Goal: Task Accomplishment & Management: Complete application form

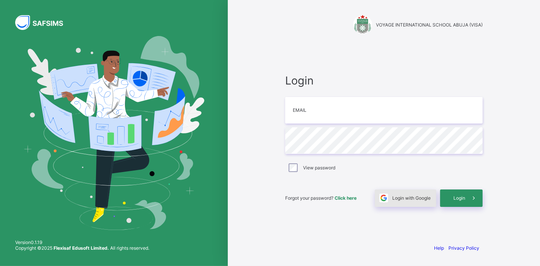
click at [407, 201] on div "Login with Google" at bounding box center [405, 198] width 61 height 17
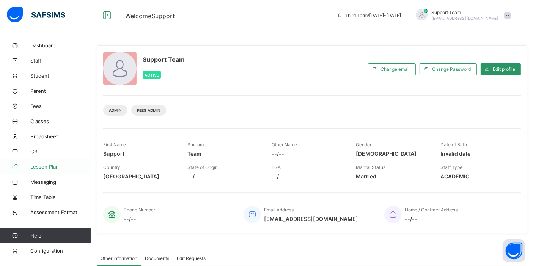
click at [53, 166] on span "Lesson Plan" at bounding box center [60, 167] width 61 height 6
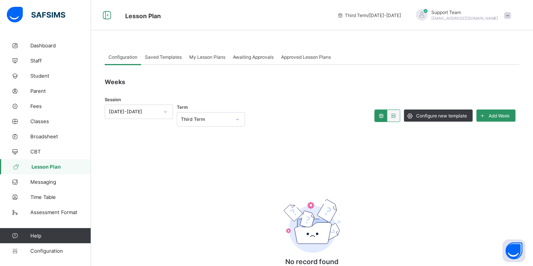
click at [194, 65] on div "Weeks Session [DATE]-[DATE] Term Third Term Configure new template Add Week No …" at bounding box center [312, 190] width 415 height 251
click at [170, 59] on span "Saved Templates" at bounding box center [163, 57] width 37 height 6
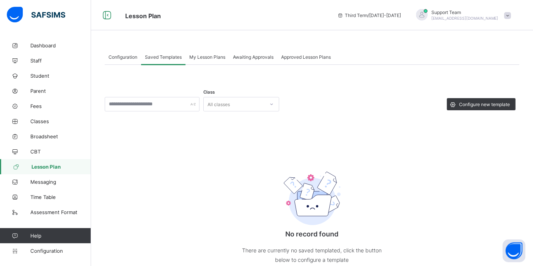
click at [125, 56] on span "Configuration" at bounding box center [123, 57] width 29 height 6
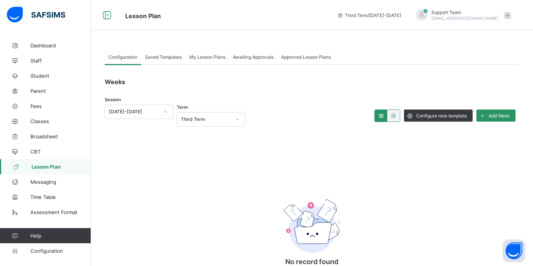
click at [150, 55] on span "Saved Templates" at bounding box center [163, 57] width 37 height 6
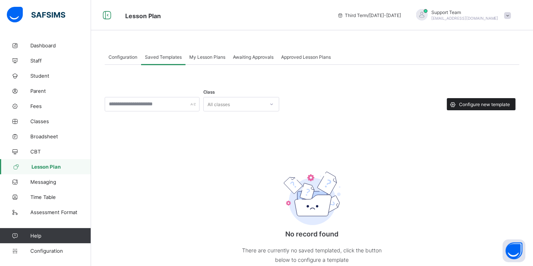
click at [465, 104] on span "Configure new template" at bounding box center [484, 105] width 51 height 6
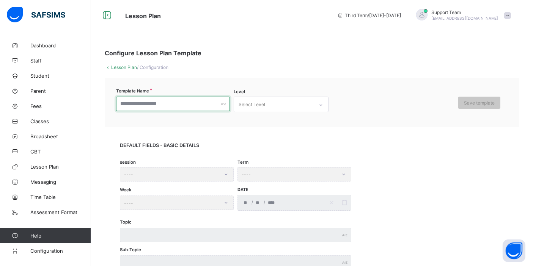
click at [173, 106] on input "text" at bounding box center [173, 104] width 114 height 14
type input "**********"
click at [306, 100] on div "Select Level" at bounding box center [274, 104] width 80 height 15
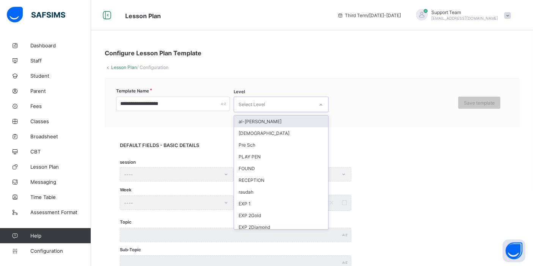
click at [288, 124] on div "al-[PERSON_NAME]" at bounding box center [281, 122] width 94 height 12
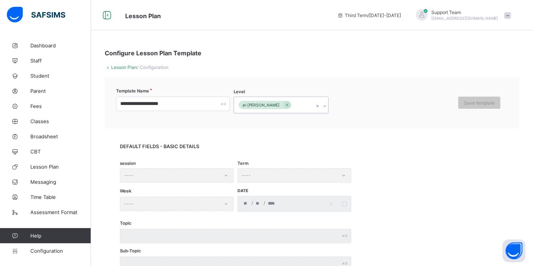
click at [298, 102] on div "al-[PERSON_NAME]" at bounding box center [274, 105] width 80 height 16
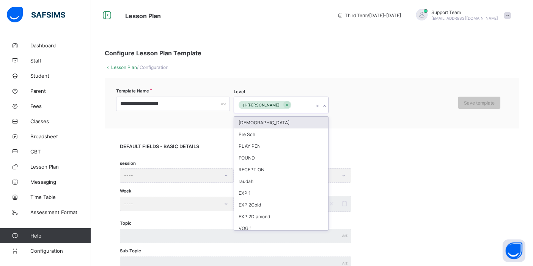
click at [285, 125] on div "[DEMOGRAPHIC_DATA]" at bounding box center [281, 123] width 94 height 12
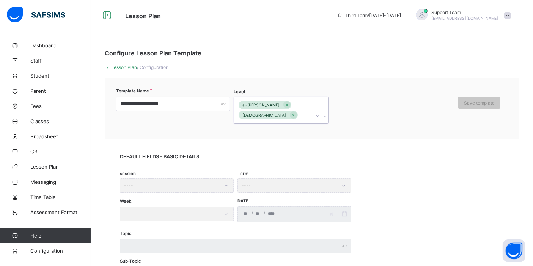
click at [308, 104] on div "al-[PERSON_NAME] [DEMOGRAPHIC_DATA]" at bounding box center [274, 110] width 80 height 26
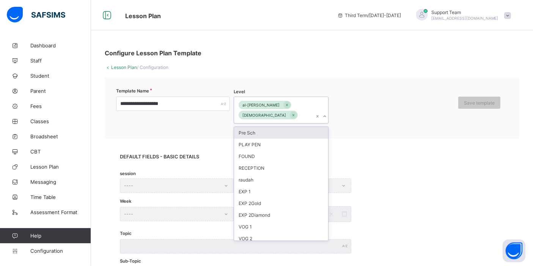
click at [295, 127] on div "Pre Sch" at bounding box center [281, 133] width 94 height 12
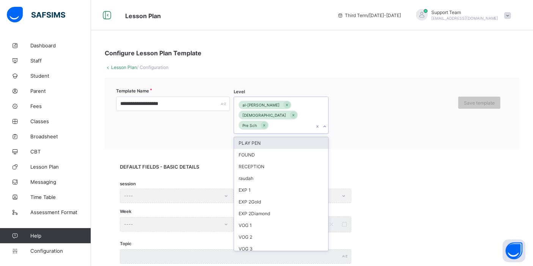
click at [303, 111] on div "al-[PERSON_NAME] [DEMOGRAPHIC_DATA] Pre Sch" at bounding box center [274, 115] width 80 height 36
click at [279, 137] on div "PLAY PEN" at bounding box center [281, 143] width 94 height 12
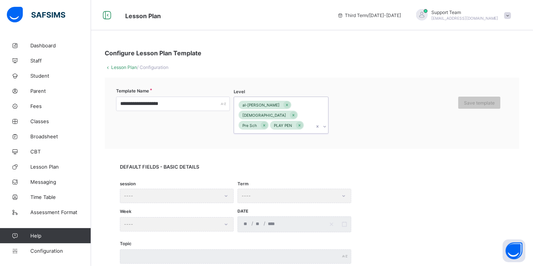
click at [311, 111] on div "al-[PERSON_NAME] [DEMOGRAPHIC_DATA] Pre Sch PLAY PEN" at bounding box center [274, 115] width 80 height 36
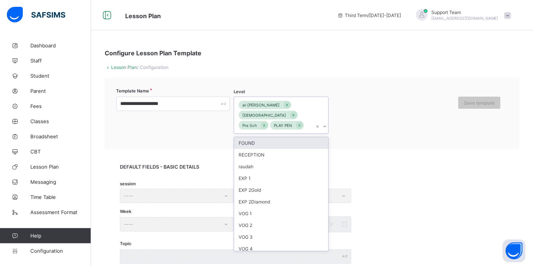
click at [292, 137] on div "FOUND" at bounding box center [281, 143] width 94 height 12
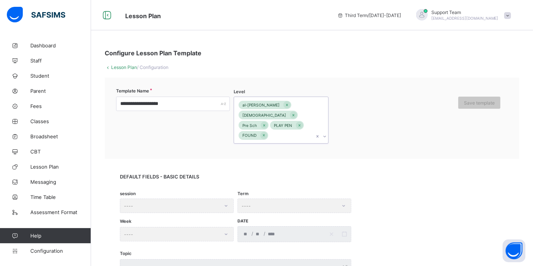
click at [294, 127] on div "al-[PERSON_NAME] [DEMOGRAPHIC_DATA] Pre Sch PLAY PEN FOUND" at bounding box center [274, 120] width 80 height 46
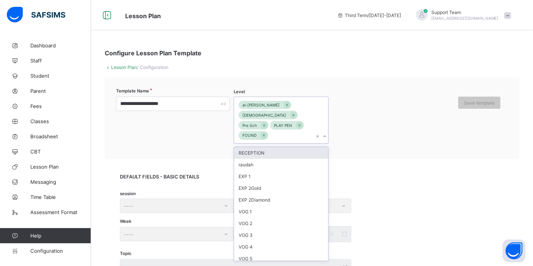
click at [280, 147] on div "RECEPTION" at bounding box center [281, 153] width 94 height 12
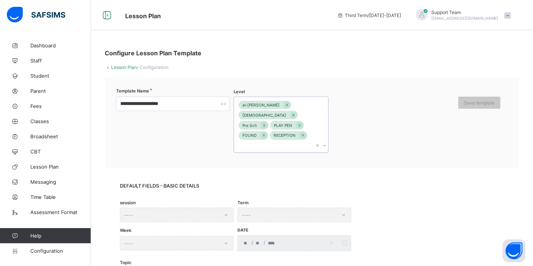
click at [315, 116] on div at bounding box center [321, 124] width 14 height 55
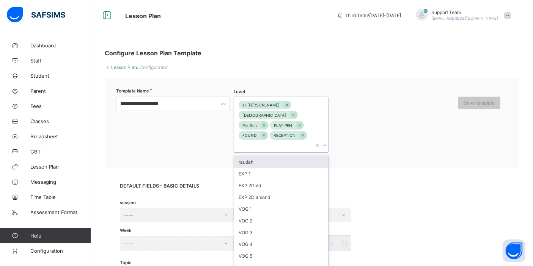
click at [284, 156] on div "raudah" at bounding box center [281, 162] width 94 height 12
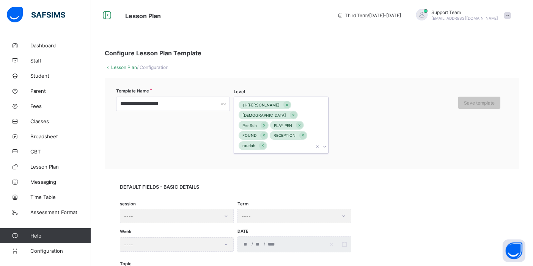
click at [293, 135] on div "al-[PERSON_NAME] [DEMOGRAPHIC_DATA] Pre Sch PLAY PEN FOUND RECEPTION raudah" at bounding box center [274, 125] width 80 height 57
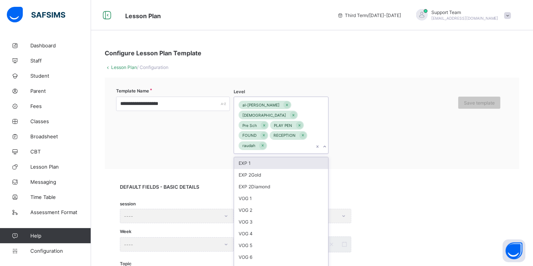
click at [275, 158] on div "EXP 1" at bounding box center [281, 164] width 94 height 12
click at [299, 136] on div "al-[PERSON_NAME] [DEMOGRAPHIC_DATA] Pre Sch PLAY PEN FOUND RECEPTION raudah EXP…" at bounding box center [274, 125] width 80 height 57
click at [286, 158] on div "EXP 2Gold" at bounding box center [281, 164] width 94 height 12
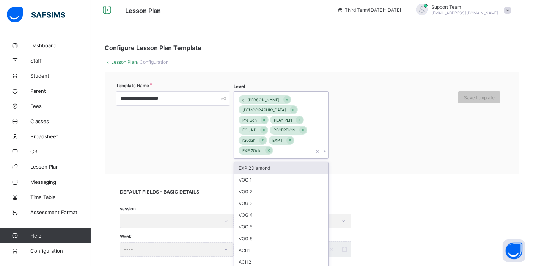
click at [297, 145] on div "al-[PERSON_NAME] [DEMOGRAPHIC_DATA] Pre Sch PLAY PEN FOUND RECEPTION raudah EXP…" at bounding box center [274, 125] width 80 height 67
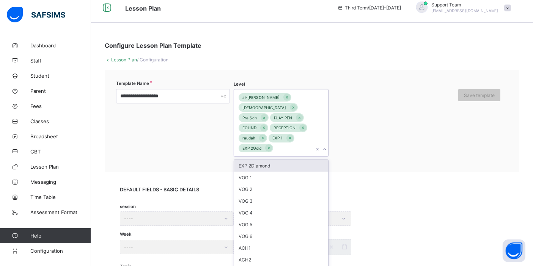
click at [290, 160] on div "EXP 2Diamond" at bounding box center [281, 166] width 94 height 12
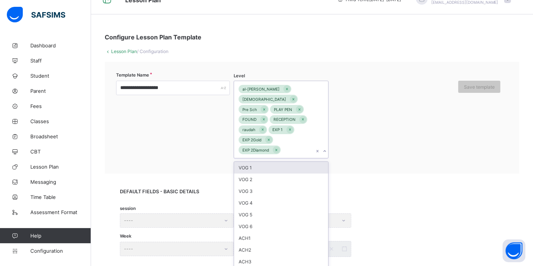
click at [296, 143] on div "al-[PERSON_NAME] [DEMOGRAPHIC_DATA] Pre Sch PLAY PEN FOUND RECEPTION raudah EXP…" at bounding box center [274, 119] width 80 height 77
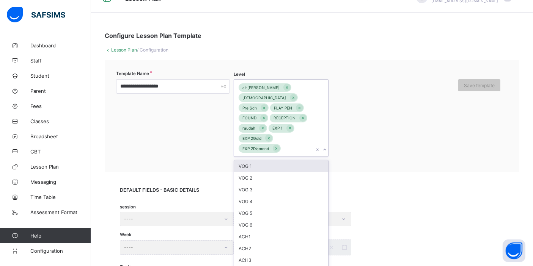
click at [290, 161] on div "VOG 1" at bounding box center [281, 167] width 94 height 12
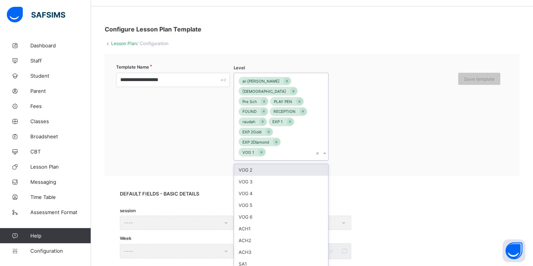
click at [292, 148] on div "**********" at bounding box center [312, 115] width 415 height 122
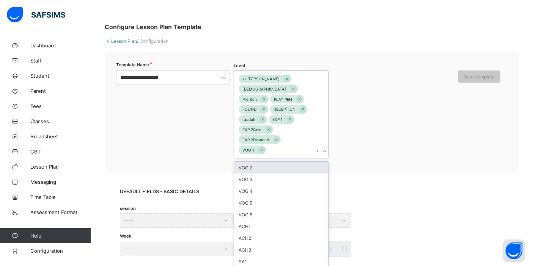
click at [281, 162] on div "VOG 2" at bounding box center [281, 168] width 94 height 12
click at [292, 140] on div "al-[PERSON_NAME] [DEMOGRAPHIC_DATA] Pre Sch PLAY PEN FOUND RECEPTION raudah EXP…" at bounding box center [274, 114] width 80 height 87
click at [277, 162] on div "VOG 3" at bounding box center [281, 168] width 94 height 12
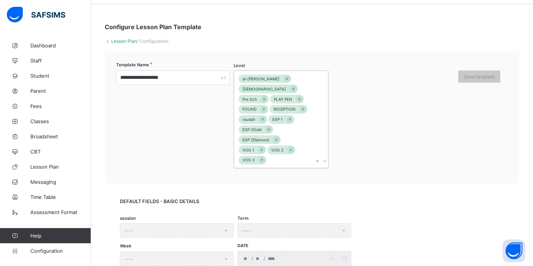
click at [269, 158] on input "text" at bounding box center [268, 160] width 1 height 5
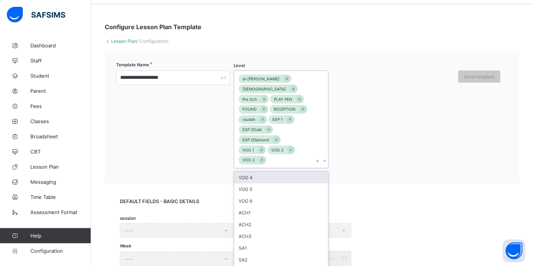
click at [285, 172] on div "VOG 4" at bounding box center [281, 178] width 94 height 12
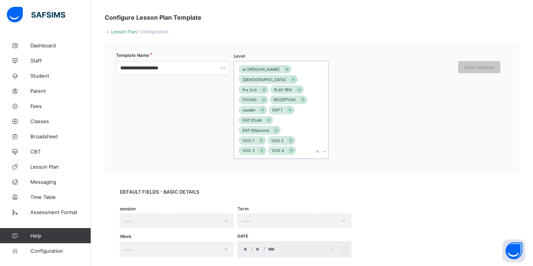
click at [295, 148] on div "**********" at bounding box center [312, 108] width 415 height 132
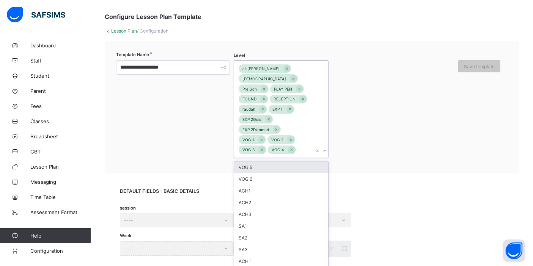
scroll to position [38, 0]
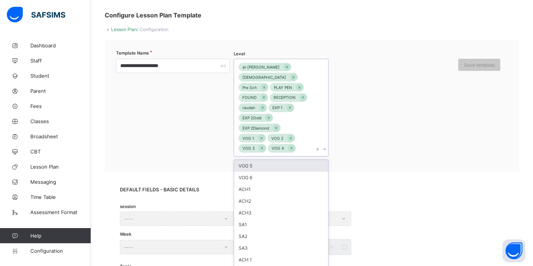
click at [290, 160] on div "VOG 5" at bounding box center [281, 166] width 94 height 12
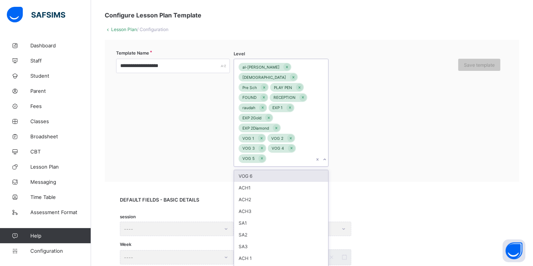
click at [303, 138] on div "al-[PERSON_NAME] [DEMOGRAPHIC_DATA] Pre Sch PLAY PEN FOUND RECEPTION raudah EXP…" at bounding box center [274, 112] width 80 height 107
click at [283, 170] on div "VOG 6" at bounding box center [281, 176] width 94 height 12
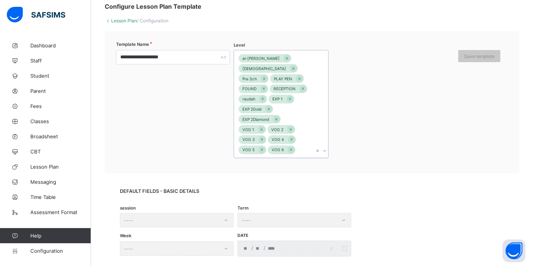
click at [293, 148] on div "**********" at bounding box center [312, 102] width 415 height 142
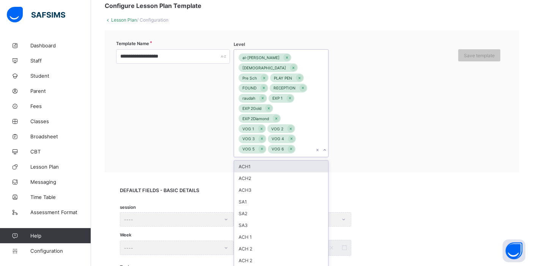
scroll to position [48, 0]
click at [286, 160] on div "ACH1" at bounding box center [281, 166] width 94 height 12
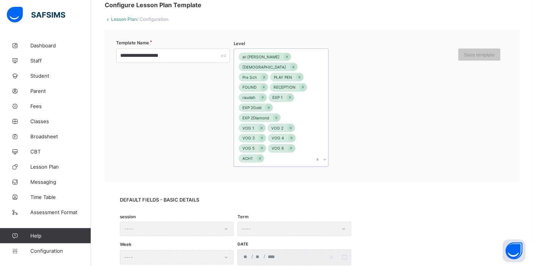
click at [303, 137] on div "al-[PERSON_NAME] [DEMOGRAPHIC_DATA] Pre Sch PLAY PEN FOUND RECEPTION raudah EXP…" at bounding box center [274, 108] width 80 height 118
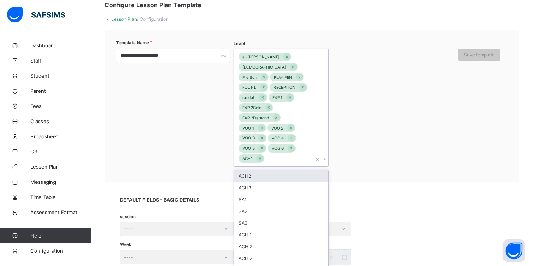
click at [285, 170] on div "ACH2" at bounding box center [281, 176] width 94 height 12
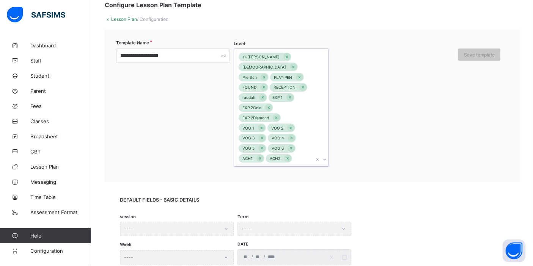
click at [293, 149] on div "**********" at bounding box center [312, 106] width 415 height 153
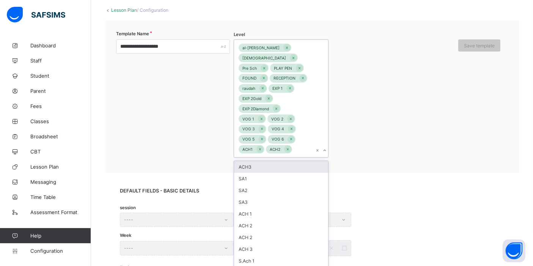
scroll to position [58, 0]
click at [280, 160] on div "ACH3" at bounding box center [281, 166] width 94 height 12
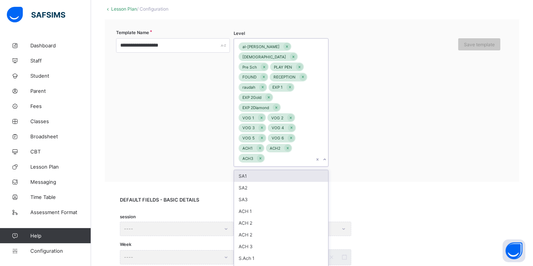
click at [304, 140] on div "al-[PERSON_NAME] [DEMOGRAPHIC_DATA] Pre Sch PLAY PEN FOUND RECEPTION raudah EXP…" at bounding box center [274, 103] width 80 height 128
click at [276, 170] on div "SA1" at bounding box center [281, 176] width 94 height 12
click at [286, 150] on div "al-[PERSON_NAME] [DEMOGRAPHIC_DATA] Pre Sch PLAY PEN FOUND RECEPTION raudah EXP…" at bounding box center [274, 103] width 80 height 128
click at [268, 170] on div "SA2" at bounding box center [281, 176] width 94 height 12
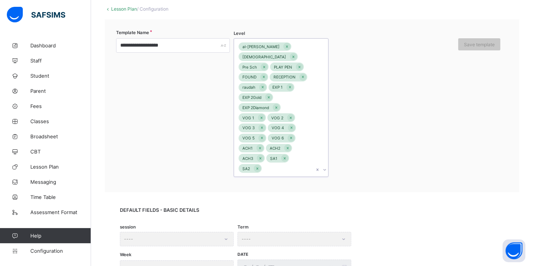
click at [293, 148] on div "al-[PERSON_NAME] [DEMOGRAPHIC_DATA] Pre Sch PLAY PEN FOUND RECEPTION raudah EXP…" at bounding box center [274, 108] width 80 height 138
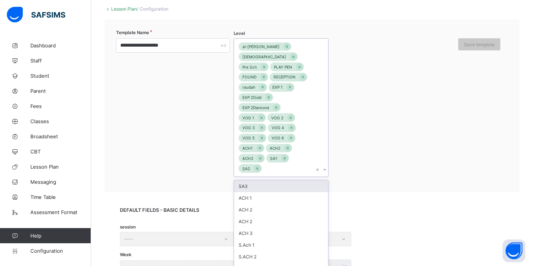
click at [280, 181] on div "SA3" at bounding box center [281, 187] width 94 height 12
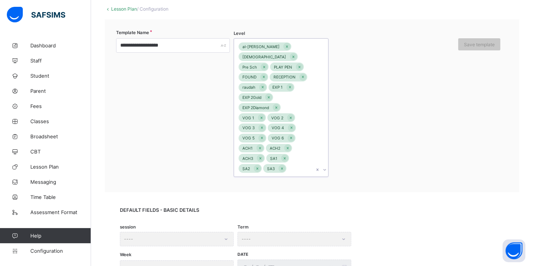
click at [284, 159] on div "al-[PERSON_NAME] [DEMOGRAPHIC_DATA] Pre Sch PLAY PEN FOUND RECEPTION raudah EXP…" at bounding box center [274, 108] width 80 height 138
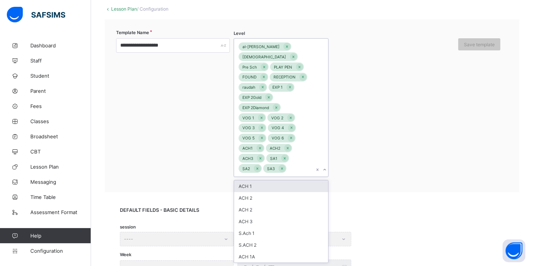
click at [270, 181] on div "ACH 1" at bounding box center [281, 187] width 94 height 12
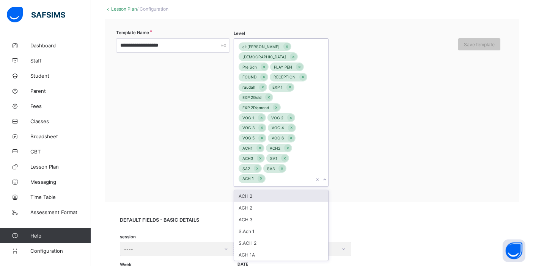
click at [296, 155] on div "al-[PERSON_NAME] [DEMOGRAPHIC_DATA] Pre Sch PLAY PEN FOUND RECEPTION raudah EXP…" at bounding box center [274, 113] width 80 height 148
click at [278, 191] on div "ACH 2" at bounding box center [281, 197] width 94 height 12
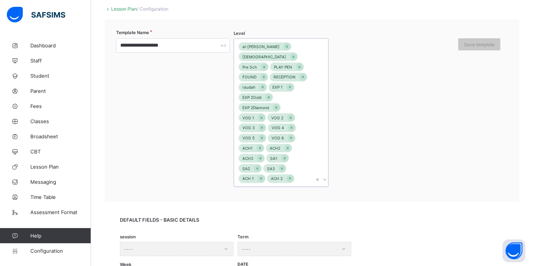
click at [284, 169] on div "al-[PERSON_NAME] [DEMOGRAPHIC_DATA] Pre Sch PLAY PEN FOUND RECEPTION raudah EXP…" at bounding box center [274, 113] width 80 height 148
click at [268, 191] on div "ACH 2" at bounding box center [281, 197] width 94 height 12
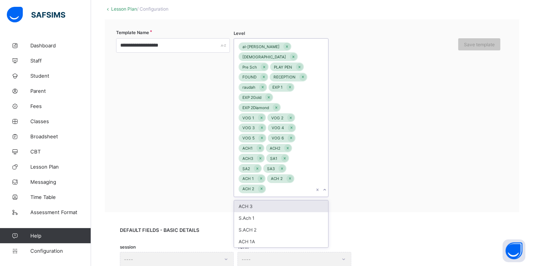
click at [299, 164] on div "al-[PERSON_NAME] [DEMOGRAPHIC_DATA] Pre Sch PLAY PEN FOUND RECEPTION raudah EXP…" at bounding box center [274, 118] width 80 height 158
click at [287, 201] on div "ACH 3" at bounding box center [281, 207] width 94 height 12
click at [291, 179] on div "al-[PERSON_NAME] [DEMOGRAPHIC_DATA] Pre Sch PLAY PEN FOUND RECEPTION raudah EXP…" at bounding box center [274, 118] width 80 height 158
click at [277, 201] on div "S.Ach 1" at bounding box center [281, 207] width 94 height 12
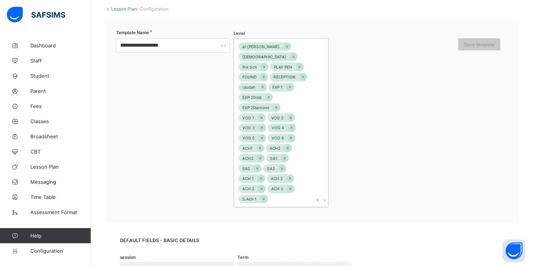
click at [310, 166] on div "al-[PERSON_NAME] [DEMOGRAPHIC_DATA] Pre Sch PLAY PEN FOUND RECEPTION raudah EXP…" at bounding box center [274, 123] width 80 height 169
click at [275, 211] on div "S.ACH 2" at bounding box center [281, 217] width 94 height 12
click at [283, 188] on div "al-[PERSON_NAME] [DEMOGRAPHIC_DATA] Pre Sch PLAY PEN FOUND RECEPTION raudah EXP…" at bounding box center [274, 123] width 80 height 169
click at [270, 211] on div "ACH 1A" at bounding box center [281, 217] width 94 height 12
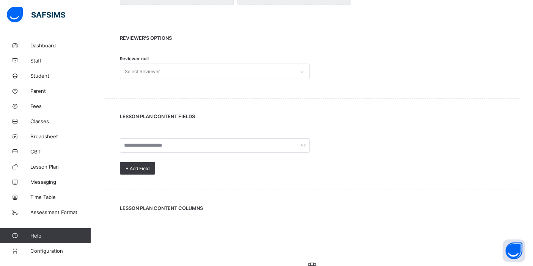
scroll to position [464, 0]
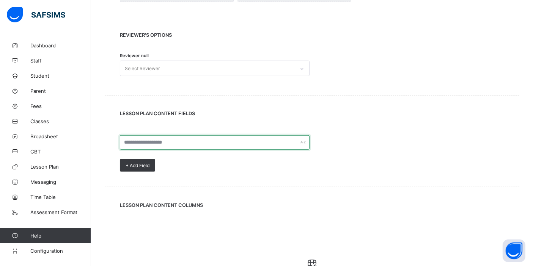
click at [182, 136] on input "text" at bounding box center [215, 143] width 190 height 14
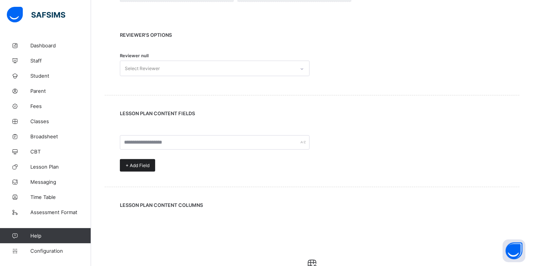
click at [143, 163] on span "+ Add Field" at bounding box center [138, 166] width 24 height 6
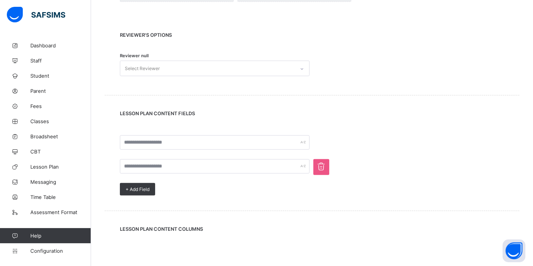
click at [146, 136] on div at bounding box center [312, 148] width 385 height 24
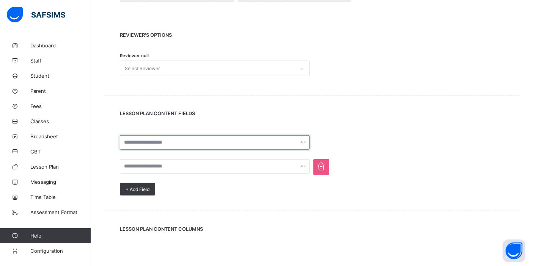
click at [152, 136] on input "text" at bounding box center [215, 143] width 190 height 14
type input "*****"
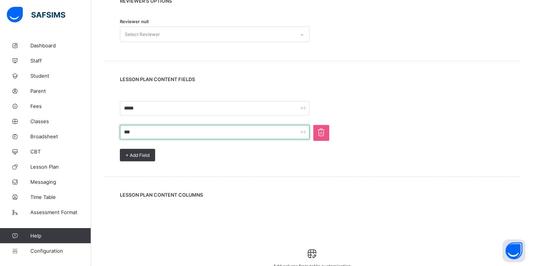
scroll to position [539, 0]
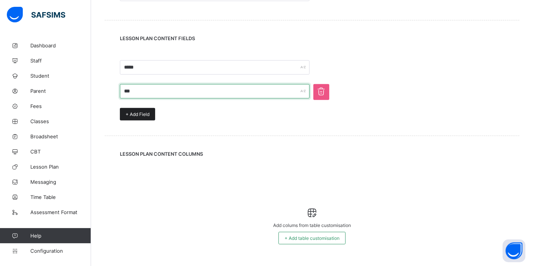
type input "***"
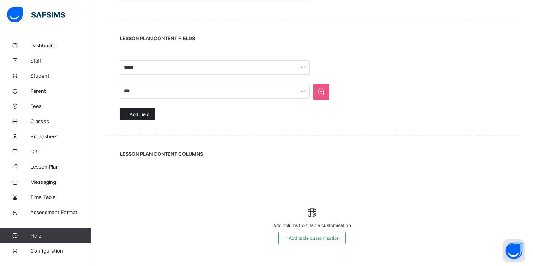
click at [147, 112] on span "+ Add Field" at bounding box center [138, 115] width 24 height 6
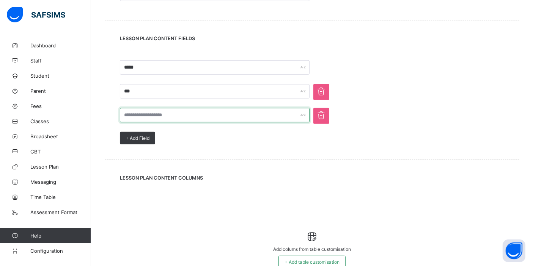
click at [156, 108] on input "text" at bounding box center [215, 115] width 190 height 14
type input "**********"
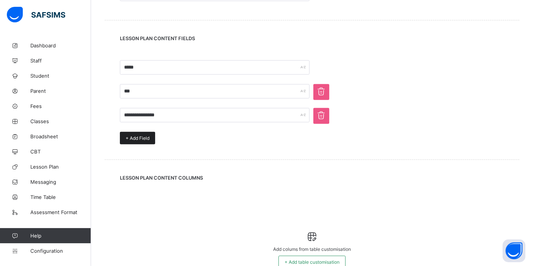
click at [144, 132] on div "+ Add Field" at bounding box center [137, 138] width 35 height 13
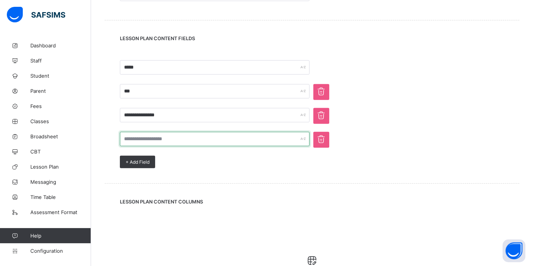
click at [145, 132] on input "text" at bounding box center [215, 139] width 190 height 14
type input "*********"
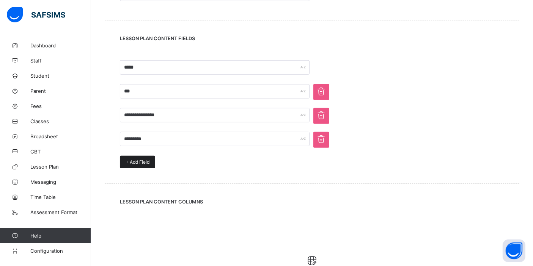
click at [144, 159] on span "+ Add Field" at bounding box center [138, 162] width 24 height 6
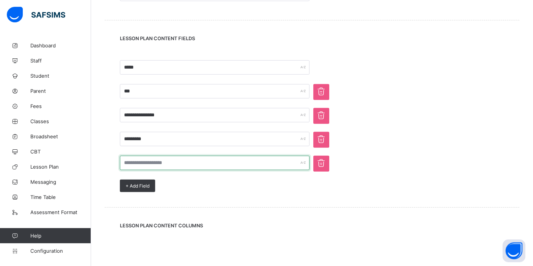
click at [151, 156] on input "text" at bounding box center [215, 163] width 190 height 14
type input "**********"
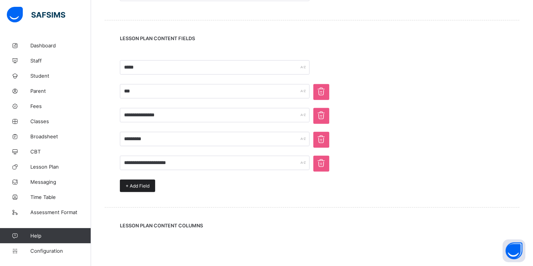
click at [152, 180] on div "+ Add Field" at bounding box center [137, 186] width 35 height 13
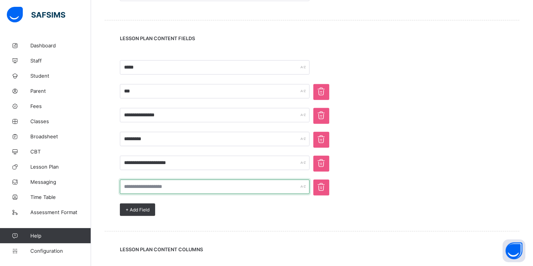
click at [157, 180] on input "text" at bounding box center [215, 187] width 190 height 14
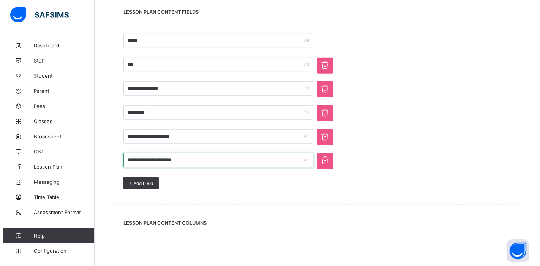
scroll to position [634, 0]
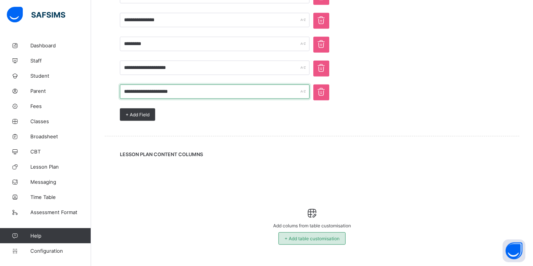
type input "**********"
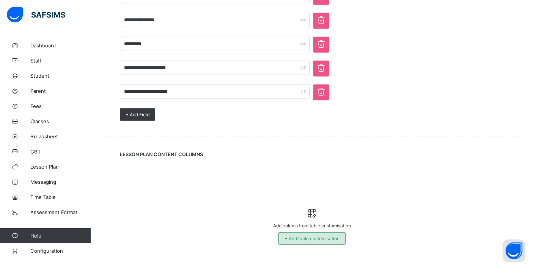
click at [305, 236] on span "+ Add table customisation" at bounding box center [312, 239] width 55 height 6
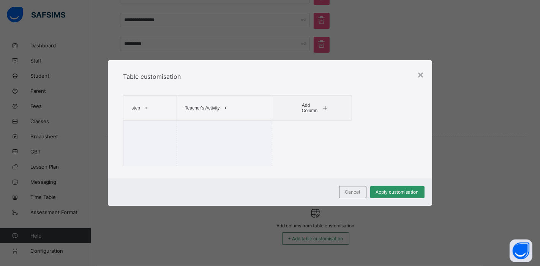
click at [314, 112] on span "Add Column" at bounding box center [311, 108] width 19 height 11
click at [313, 126] on li "Pupil's Activity" at bounding box center [317, 123] width 38 height 11
click at [319, 110] on span "Add Column" at bounding box center [326, 108] width 19 height 11
click at [330, 125] on li "Learning Points" at bounding box center [333, 123] width 38 height 11
click at [335, 112] on span "Add Column" at bounding box center [335, 108] width 19 height 11
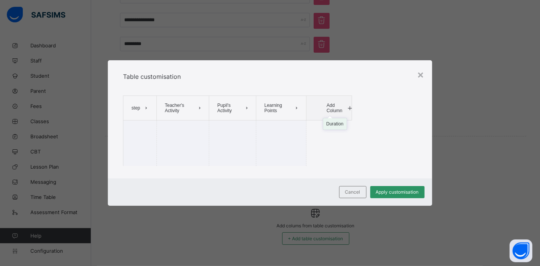
click at [331, 124] on li "Duration" at bounding box center [334, 123] width 23 height 11
click at [396, 185] on div "Cancel Apply customisation" at bounding box center [270, 192] width 324 height 27
click at [388, 191] on span "Apply customisation" at bounding box center [397, 192] width 43 height 6
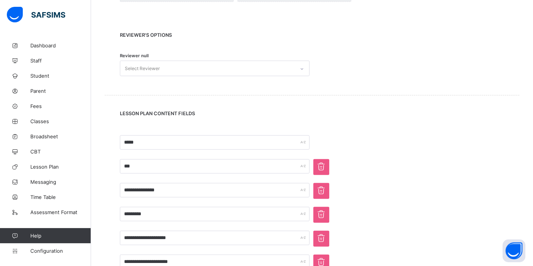
scroll to position [422, 0]
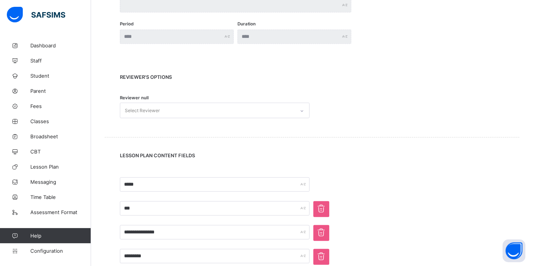
click at [207, 103] on div "Select Reviewer" at bounding box center [207, 110] width 175 height 15
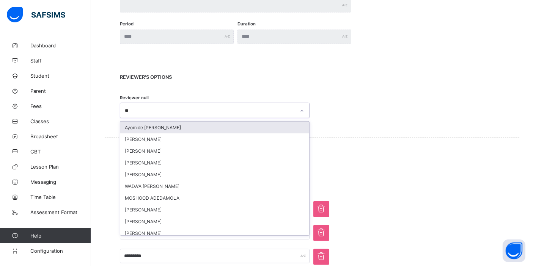
type input "*"
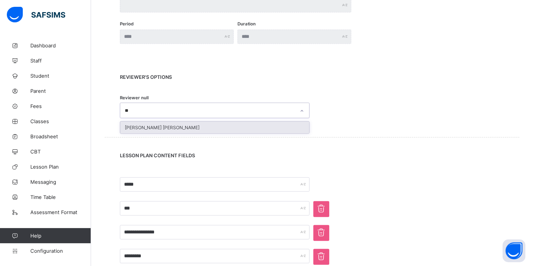
type input "*"
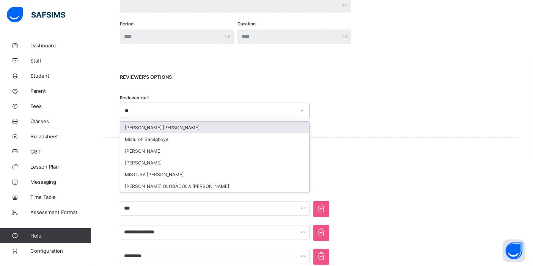
type input "*"
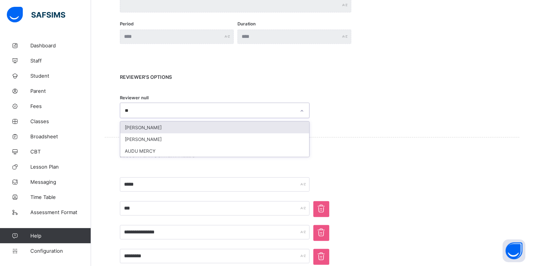
type input "***"
click at [174, 122] on div "Ayomide [PERSON_NAME]" at bounding box center [214, 128] width 189 height 12
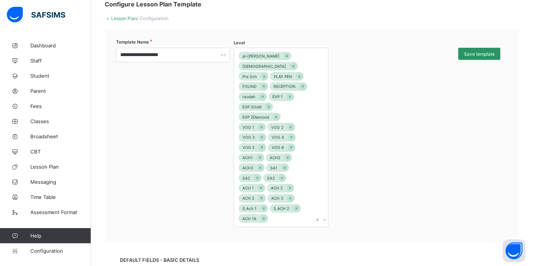
scroll to position [0, 0]
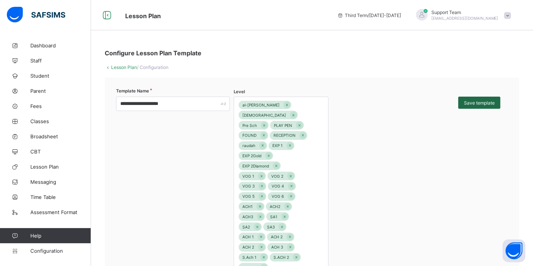
click at [480, 101] on span "Save template" at bounding box center [479, 103] width 31 height 6
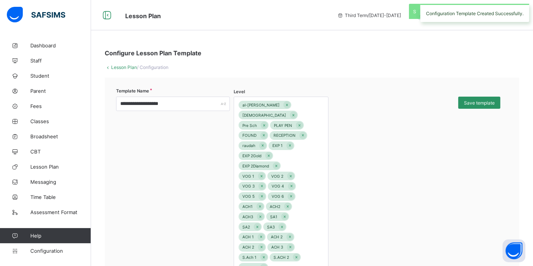
click at [120, 66] on link "Lesson Plan" at bounding box center [124, 68] width 26 height 6
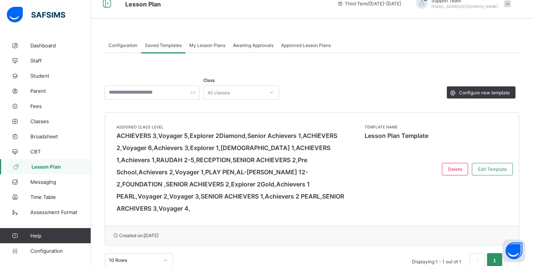
scroll to position [18, 0]
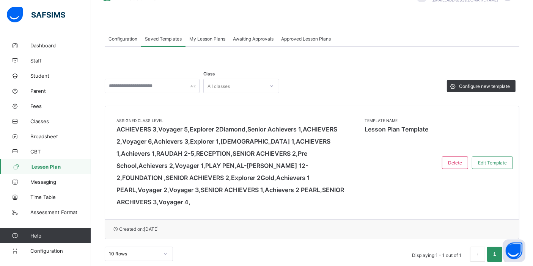
click at [127, 38] on span "Configuration" at bounding box center [123, 39] width 29 height 6
